Goal: Transaction & Acquisition: Obtain resource

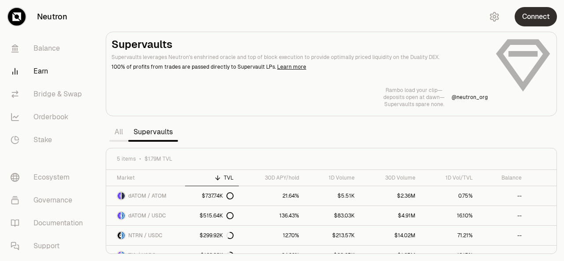
click at [549, 15] on button "Connect" at bounding box center [536, 16] width 42 height 19
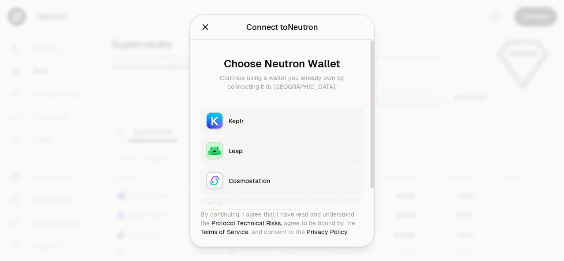
click at [244, 117] on div "Keplr" at bounding box center [294, 120] width 130 height 9
